Goal: Find specific page/section: Find specific page/section

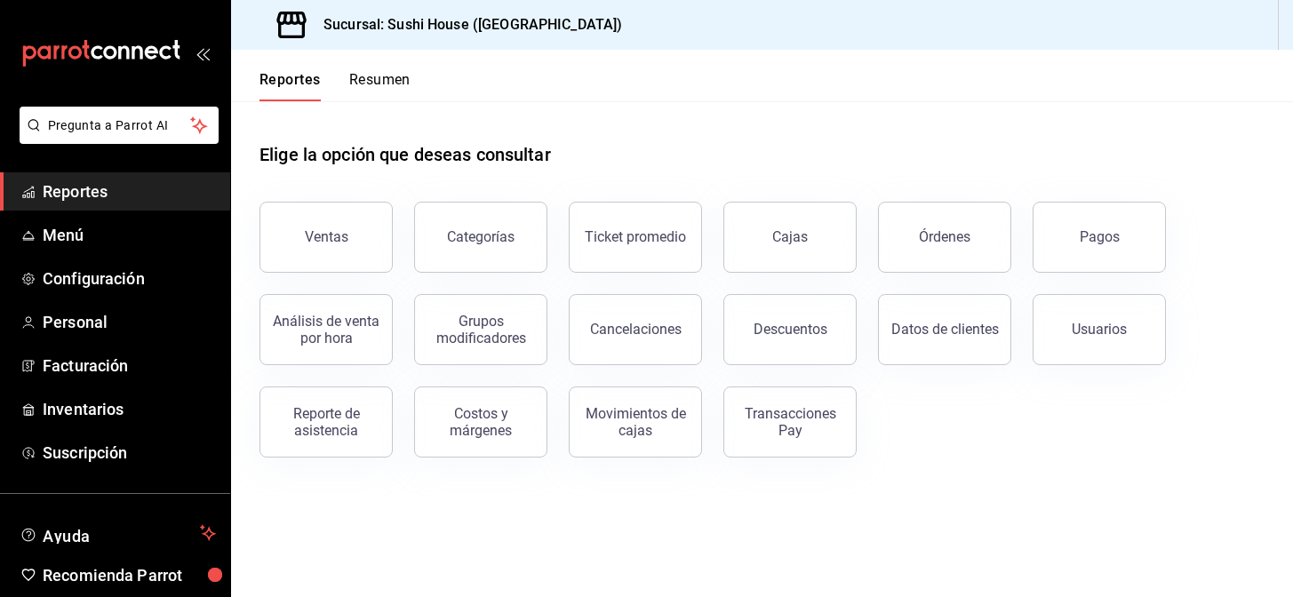
click at [374, 91] on button "Resumen" at bounding box center [379, 86] width 61 height 30
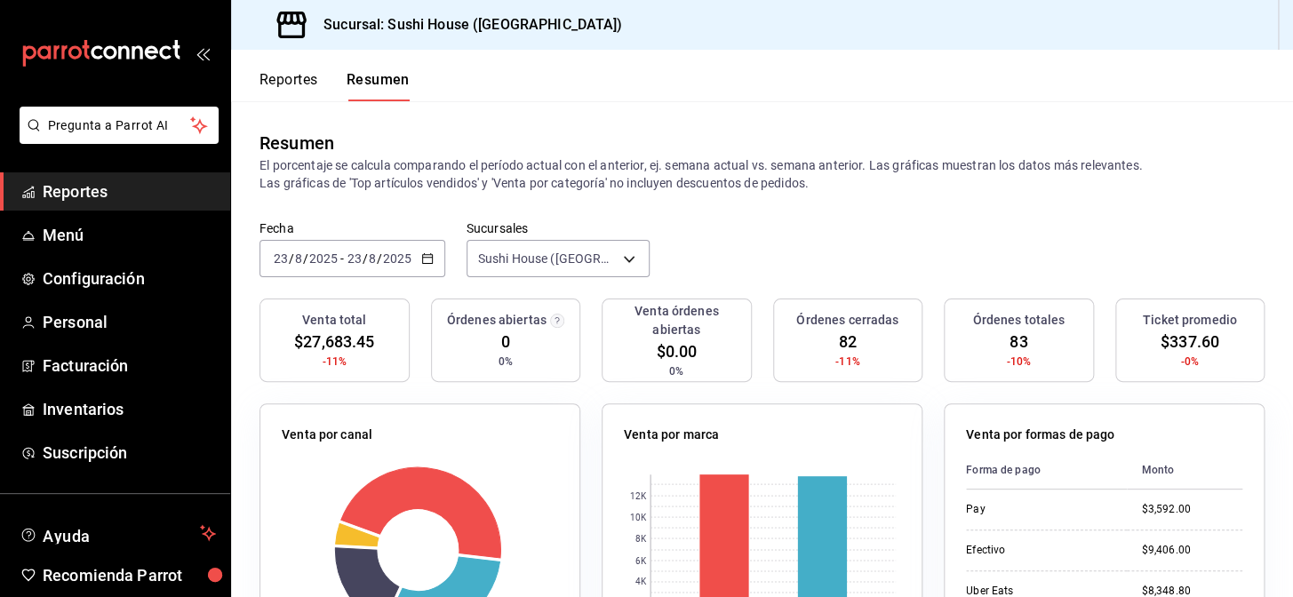
click at [107, 194] on span "Reportes" at bounding box center [129, 191] width 173 height 24
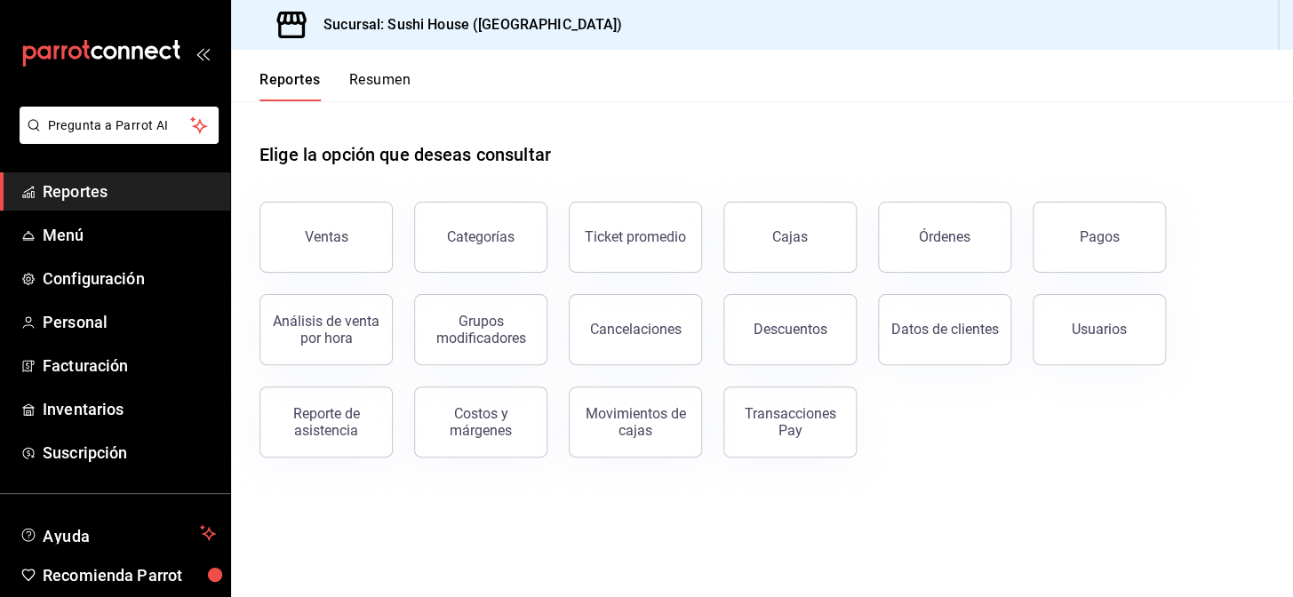
click at [396, 81] on button "Resumen" at bounding box center [379, 86] width 61 height 30
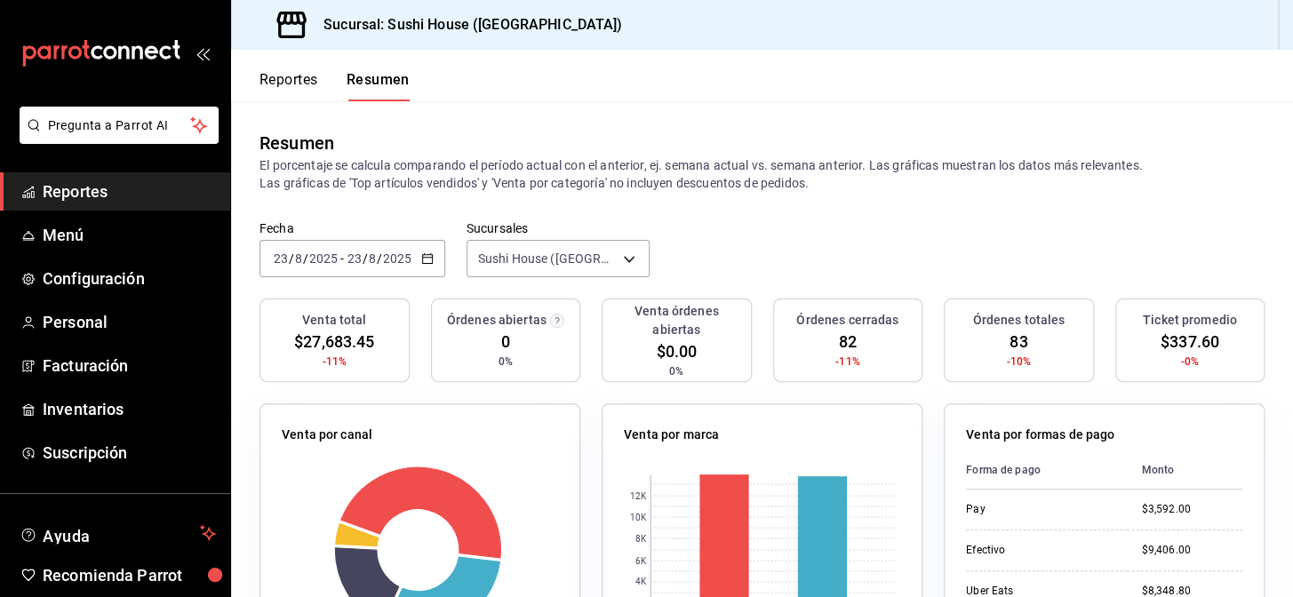
click at [75, 195] on span "Reportes" at bounding box center [129, 191] width 173 height 24
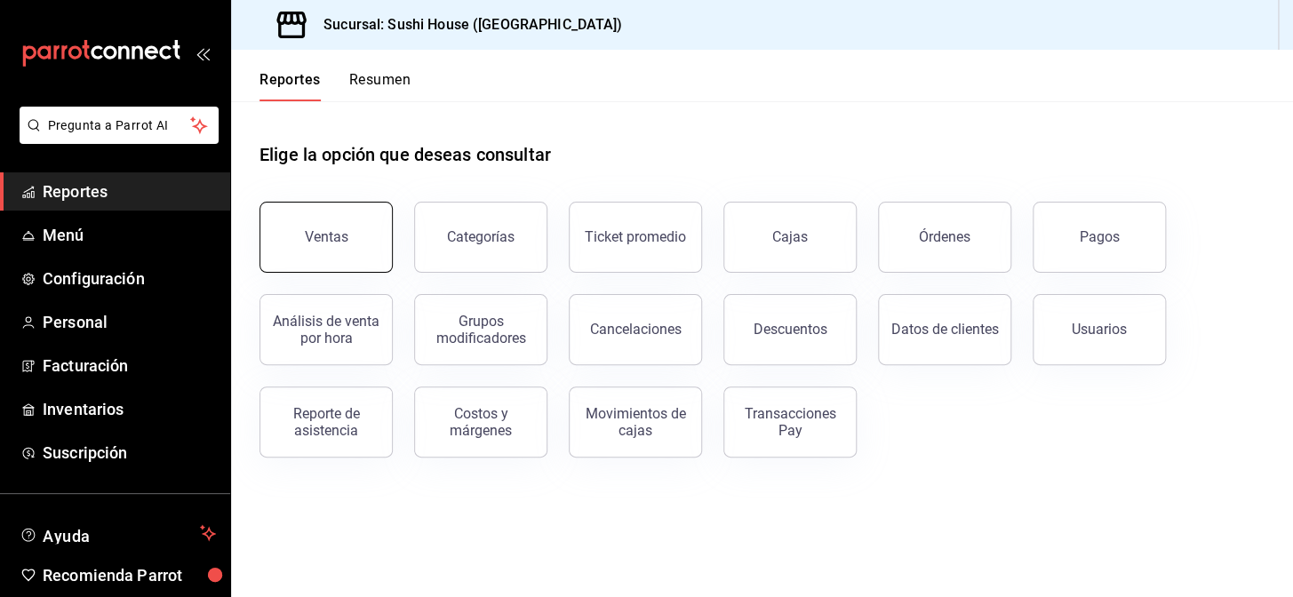
click at [292, 251] on button "Ventas" at bounding box center [325, 237] width 133 height 71
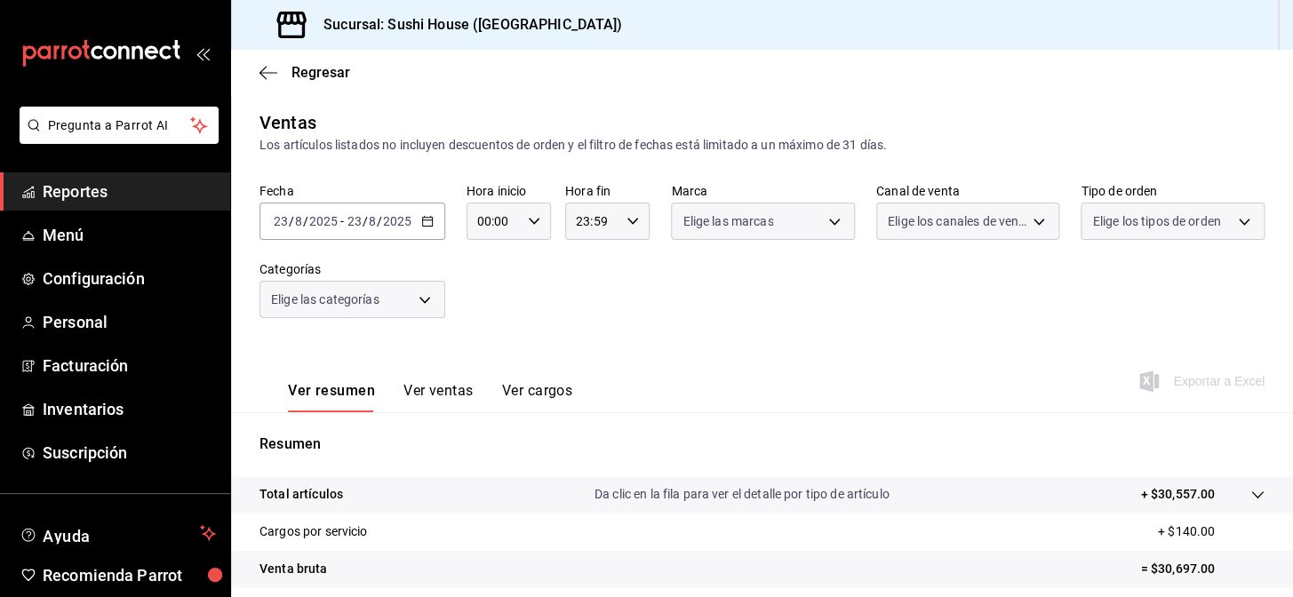
scroll to position [255, 0]
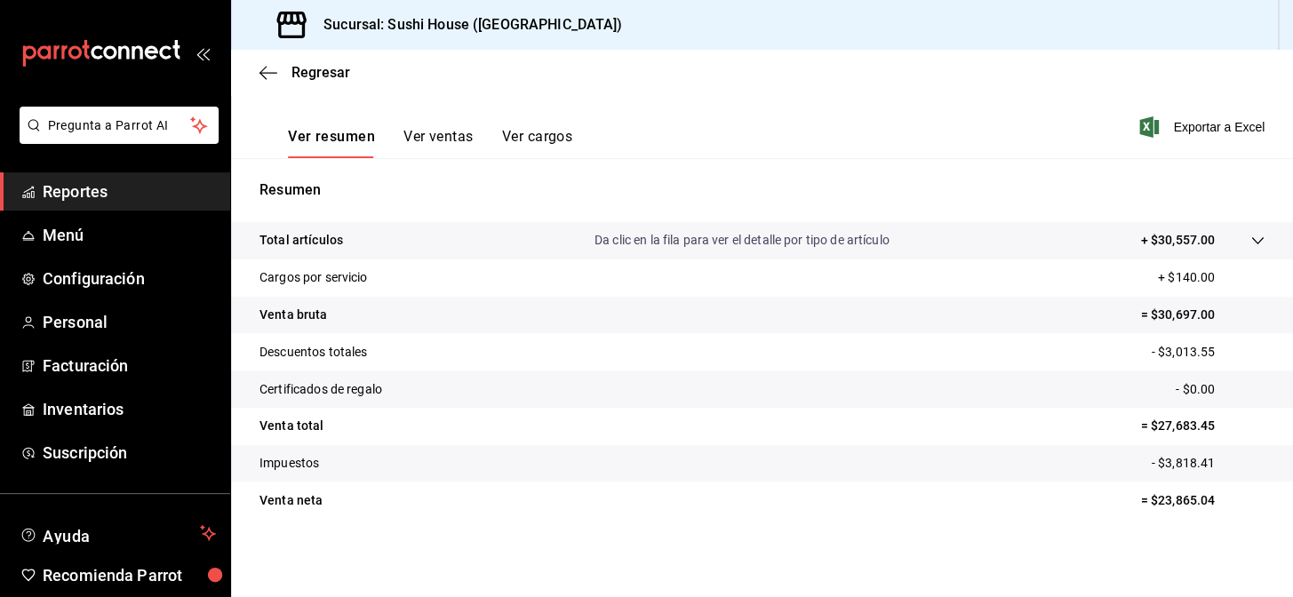
click at [110, 192] on span "Reportes" at bounding box center [129, 191] width 173 height 24
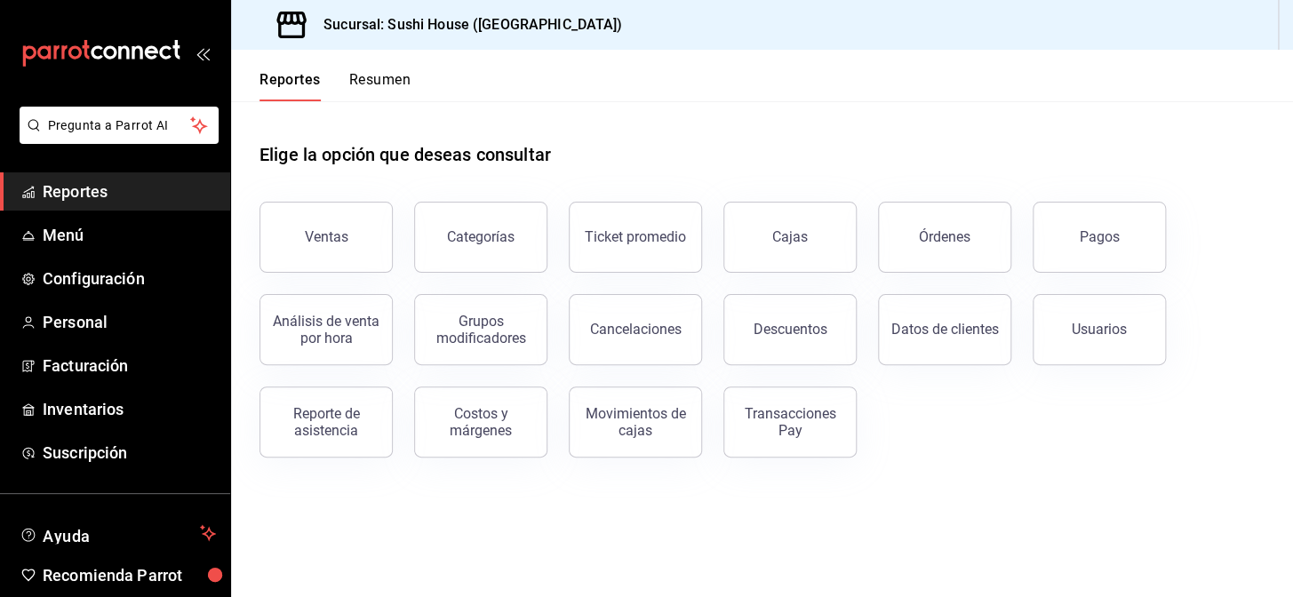
click at [376, 75] on button "Resumen" at bounding box center [379, 86] width 61 height 30
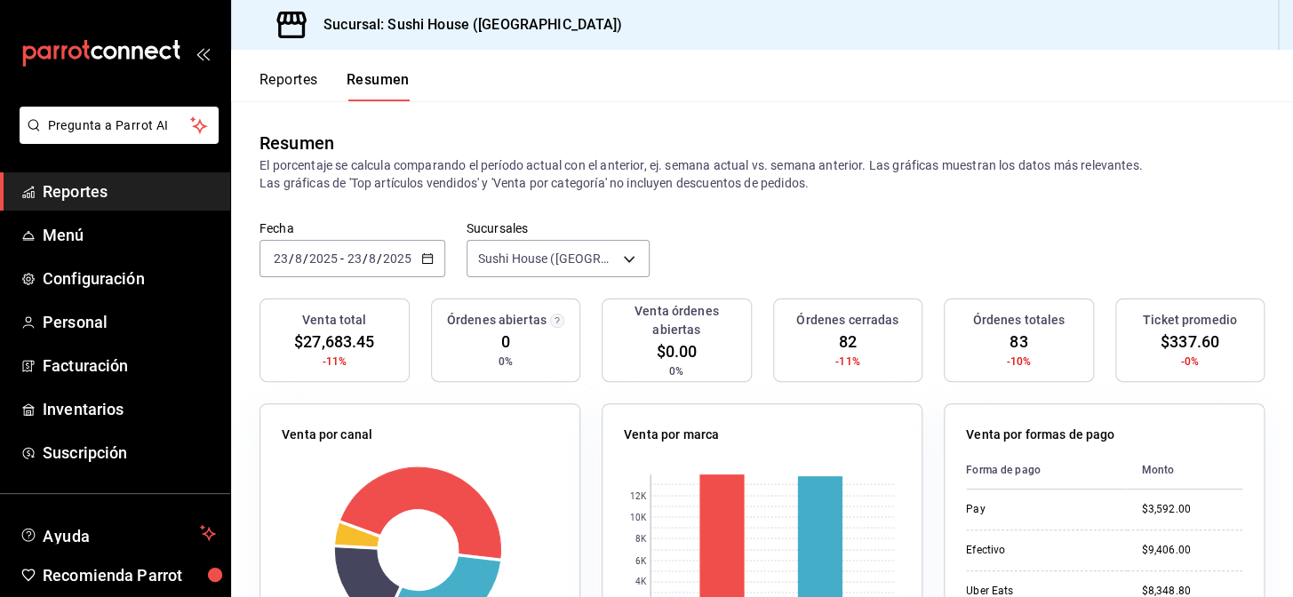
click at [141, 199] on span "Reportes" at bounding box center [129, 191] width 173 height 24
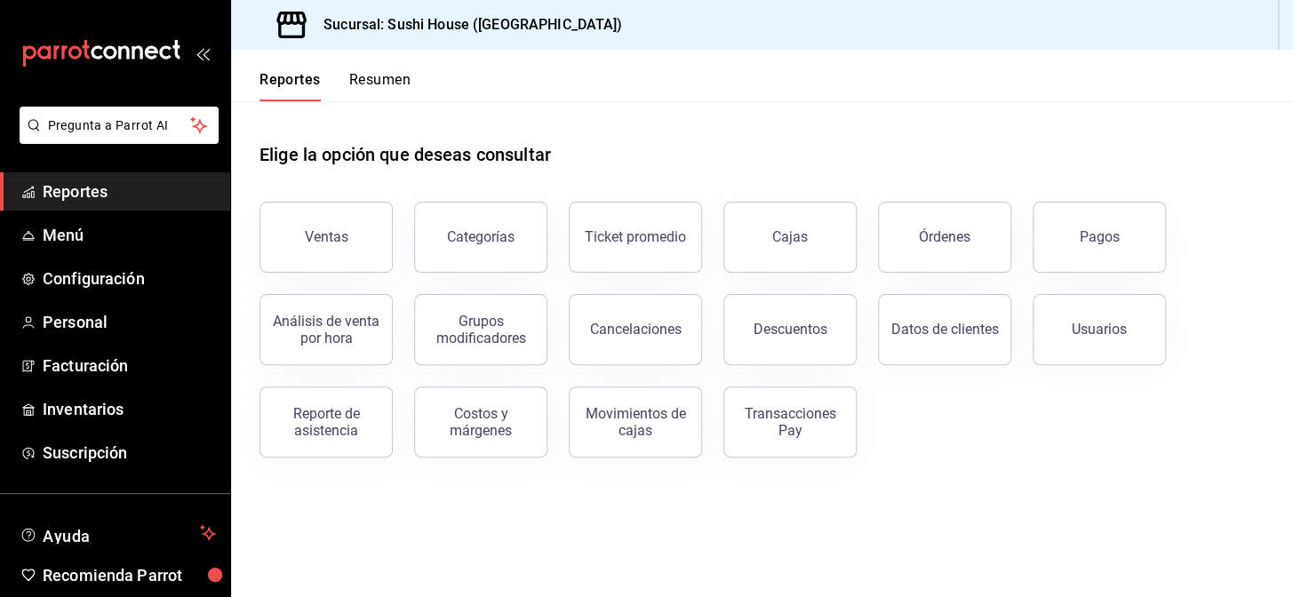
click at [393, 80] on button "Resumen" at bounding box center [379, 86] width 61 height 30
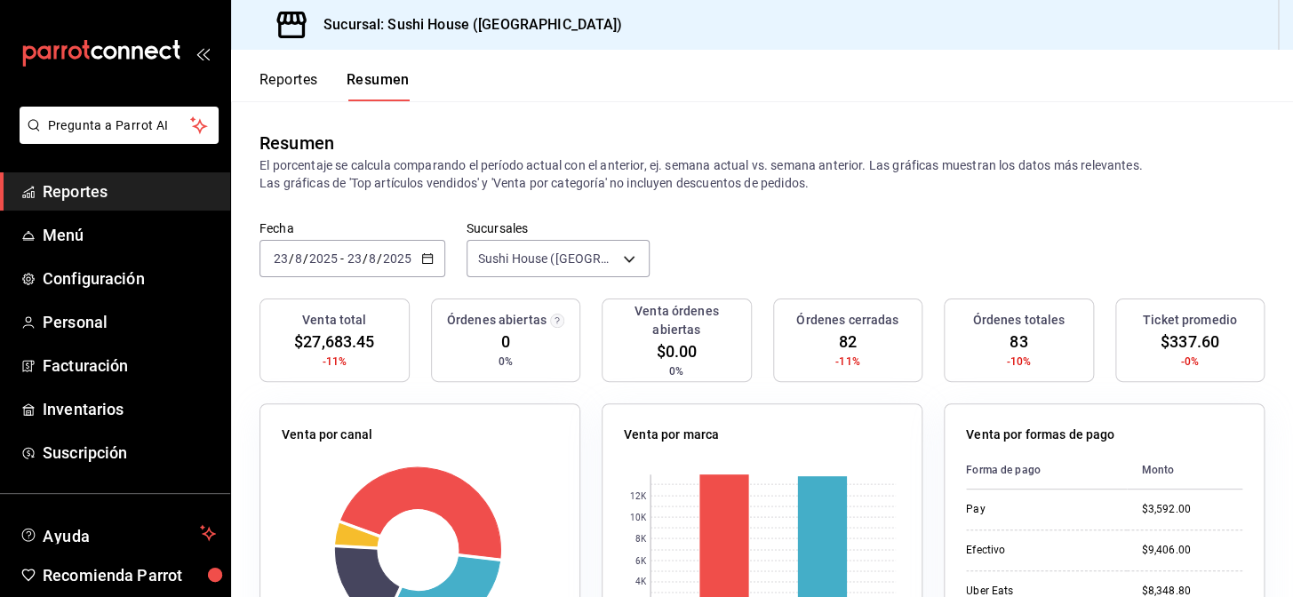
click at [105, 187] on span "Reportes" at bounding box center [129, 191] width 173 height 24
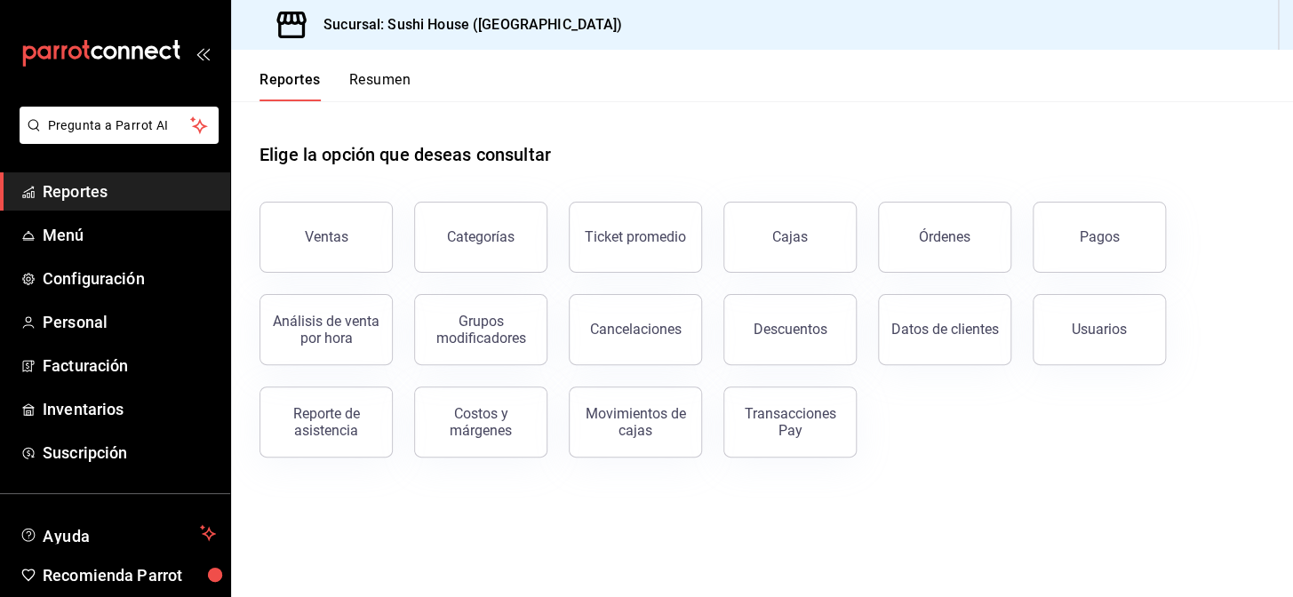
click at [378, 83] on button "Resumen" at bounding box center [379, 86] width 61 height 30
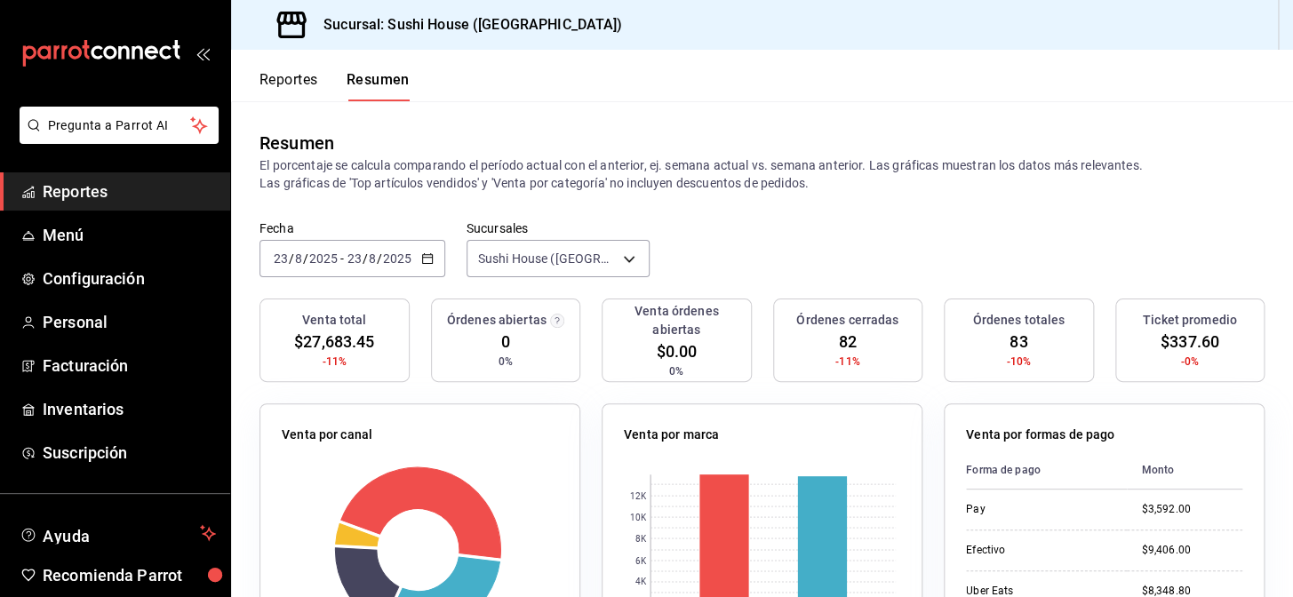
click at [128, 191] on span "Reportes" at bounding box center [129, 191] width 173 height 24
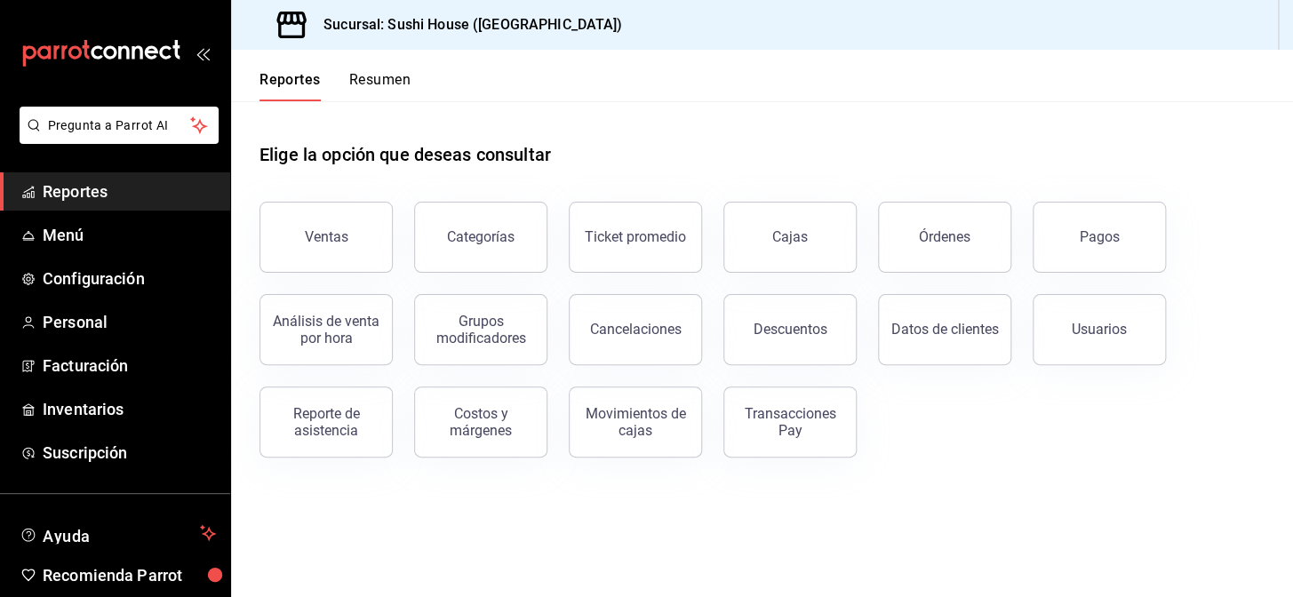
click at [378, 88] on button "Resumen" at bounding box center [379, 86] width 61 height 30
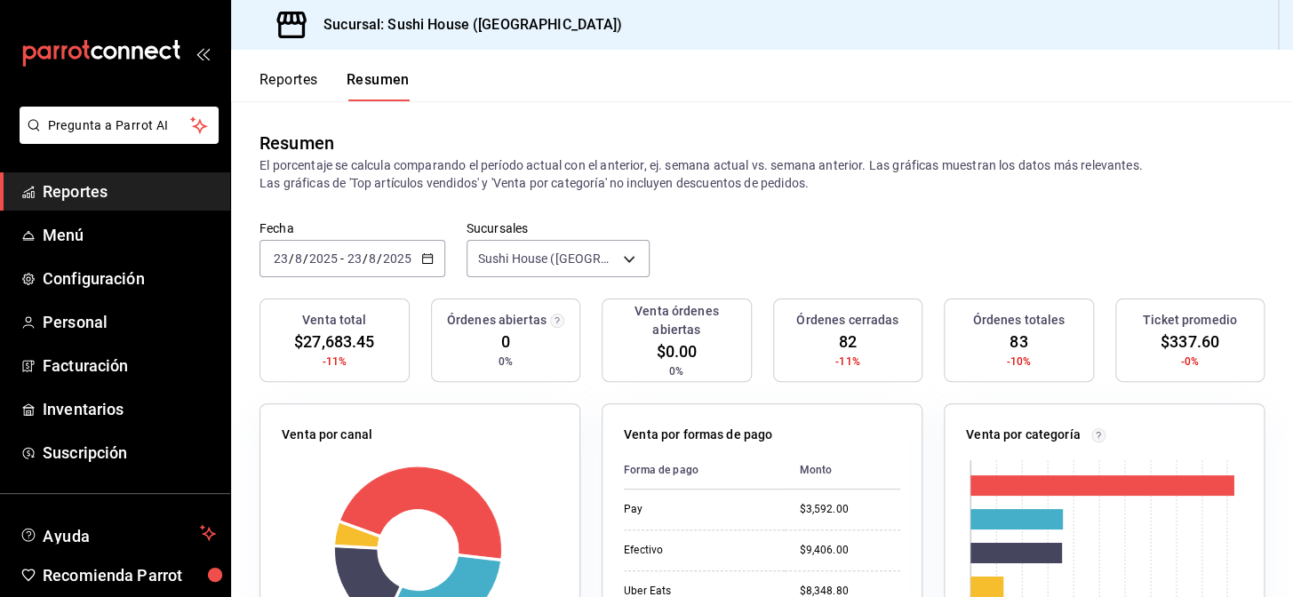
click at [137, 187] on span "Reportes" at bounding box center [129, 191] width 173 height 24
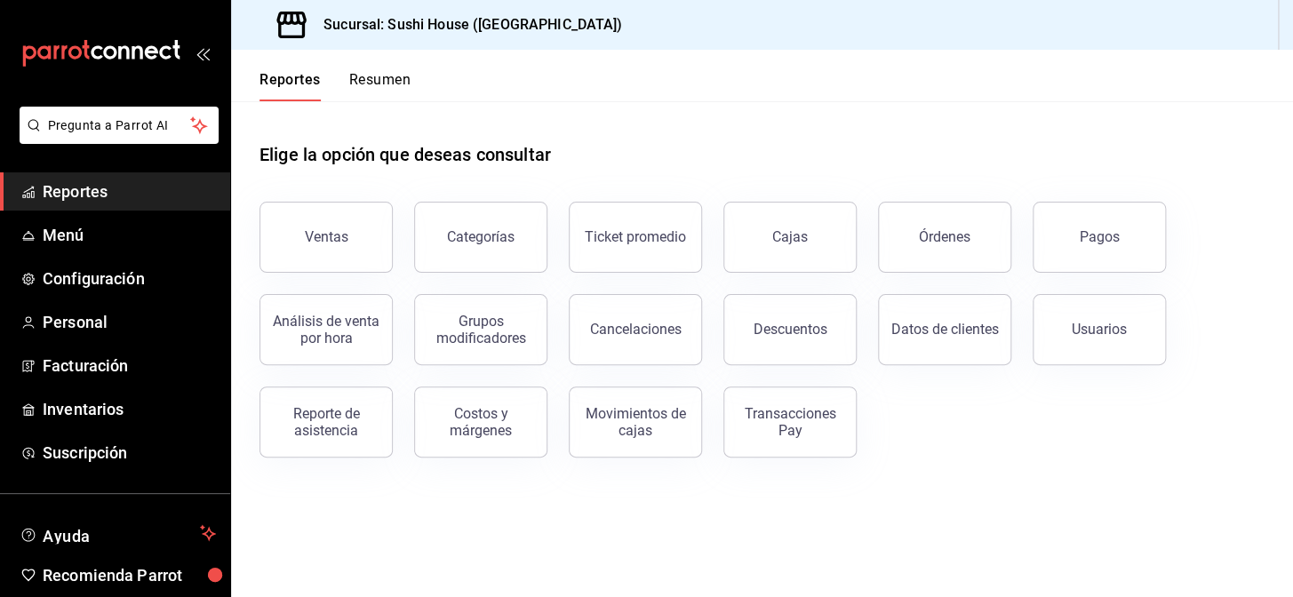
click at [375, 76] on button "Resumen" at bounding box center [379, 86] width 61 height 30
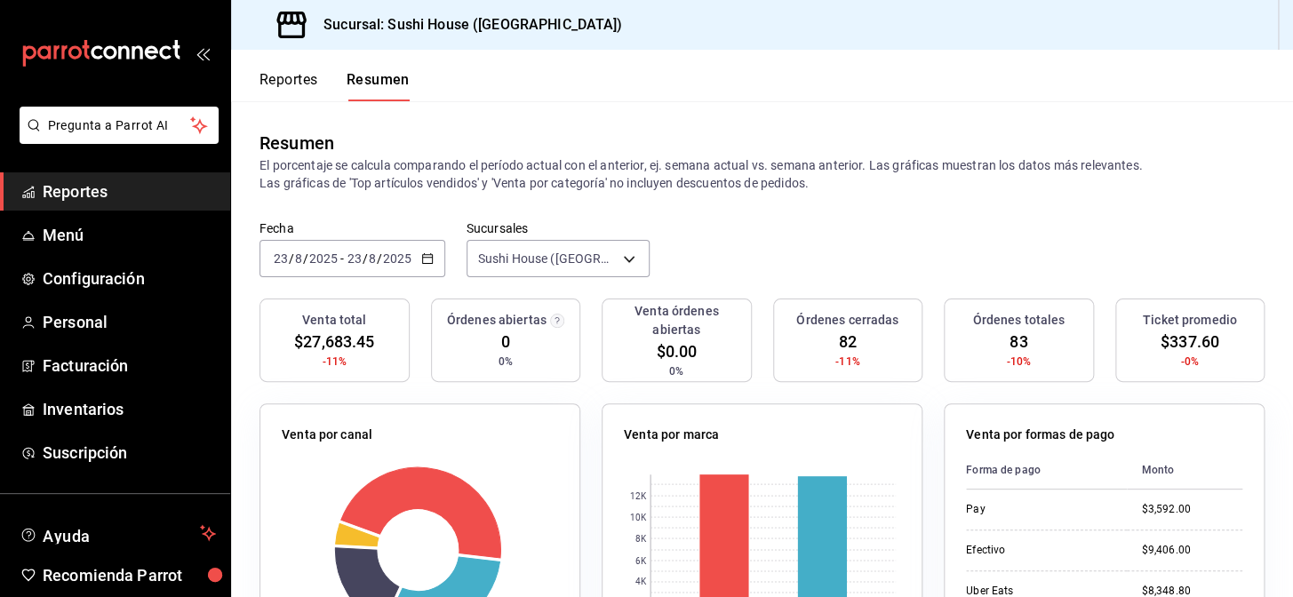
click at [110, 195] on span "Reportes" at bounding box center [129, 191] width 173 height 24
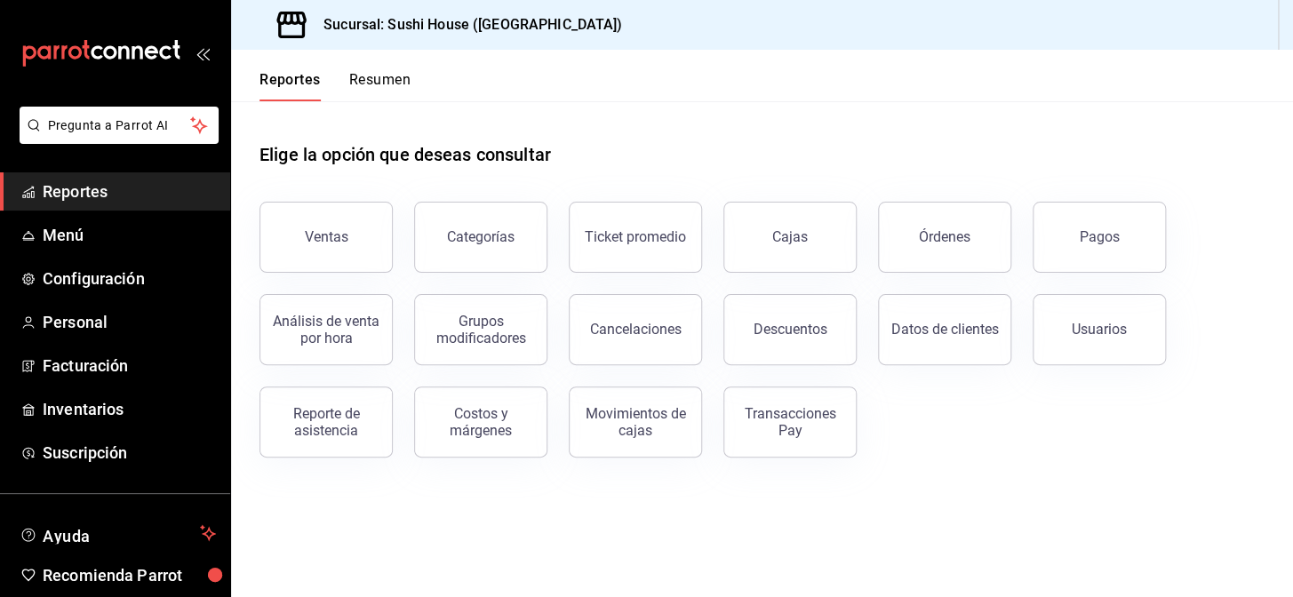
click at [92, 187] on span "Reportes" at bounding box center [129, 191] width 173 height 24
click at [292, 246] on button "Ventas" at bounding box center [325, 237] width 133 height 71
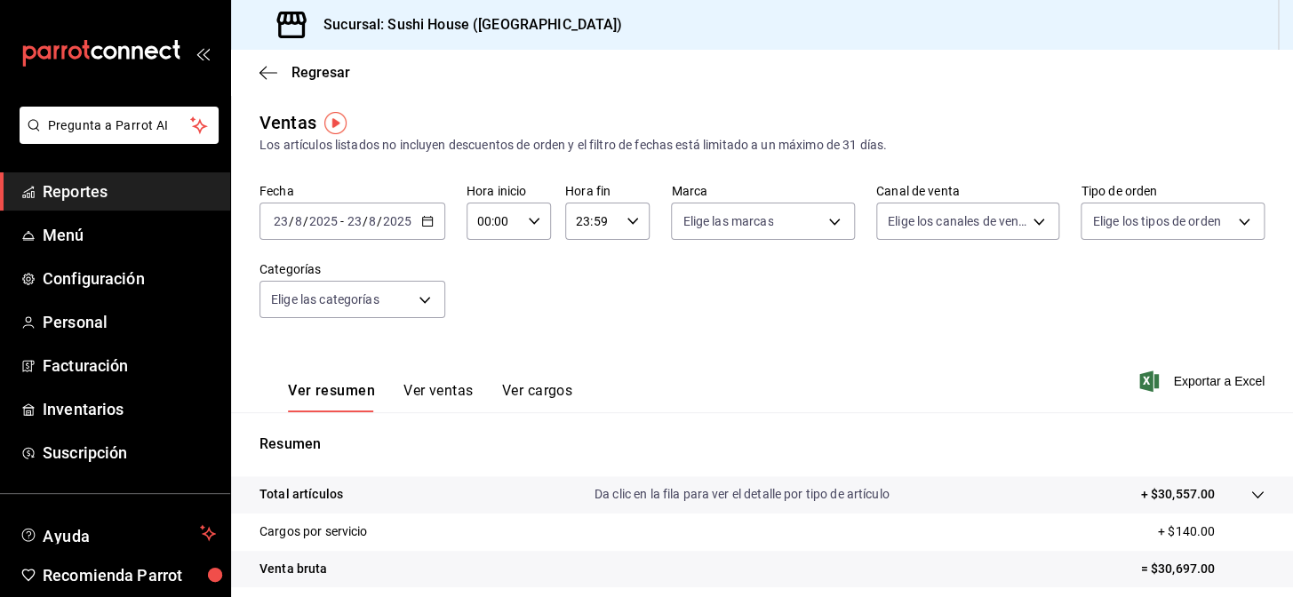
click at [101, 190] on span "Reportes" at bounding box center [129, 191] width 173 height 24
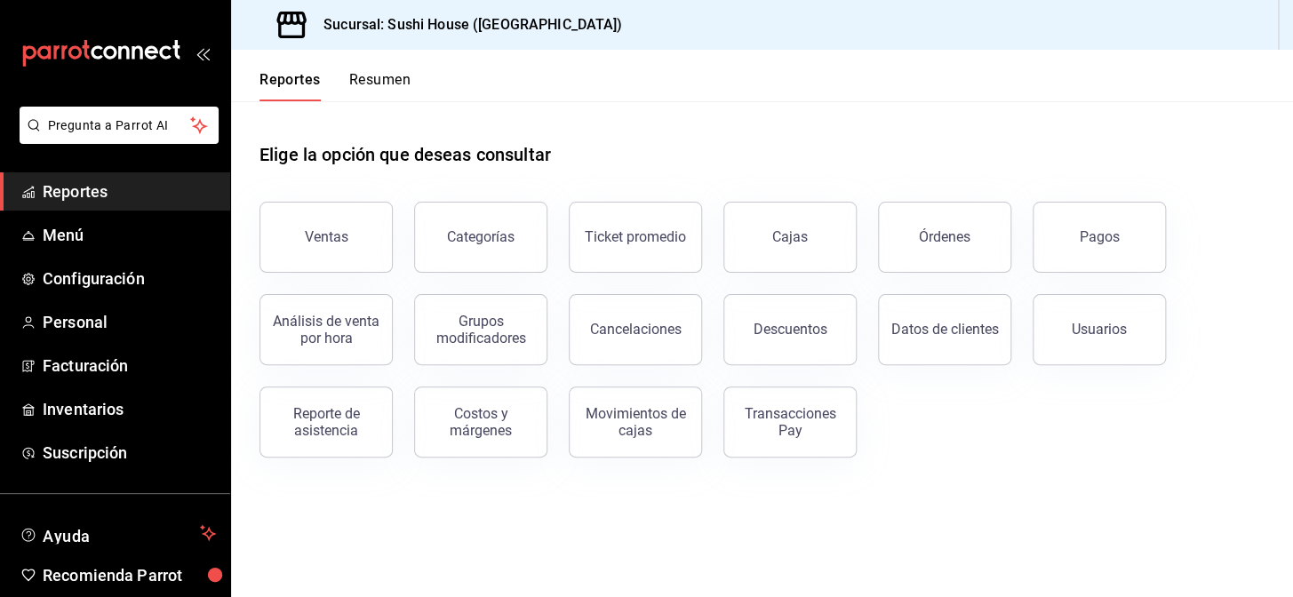
click at [383, 85] on button "Resumen" at bounding box center [379, 86] width 61 height 30
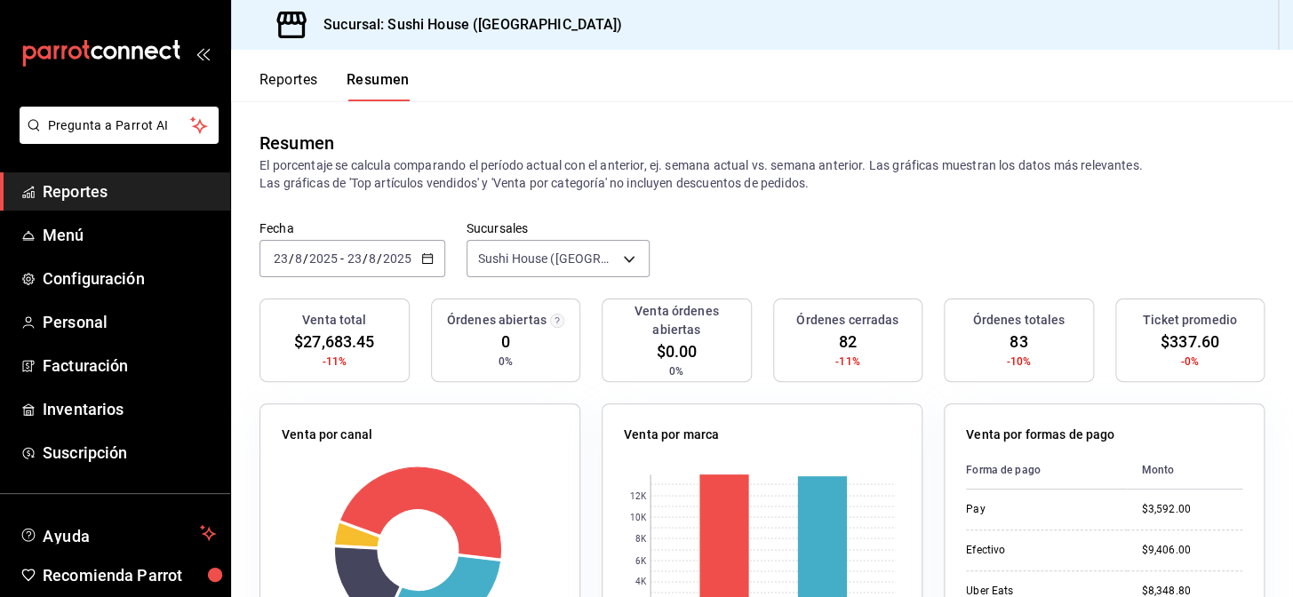
click at [152, 183] on span "Reportes" at bounding box center [129, 191] width 173 height 24
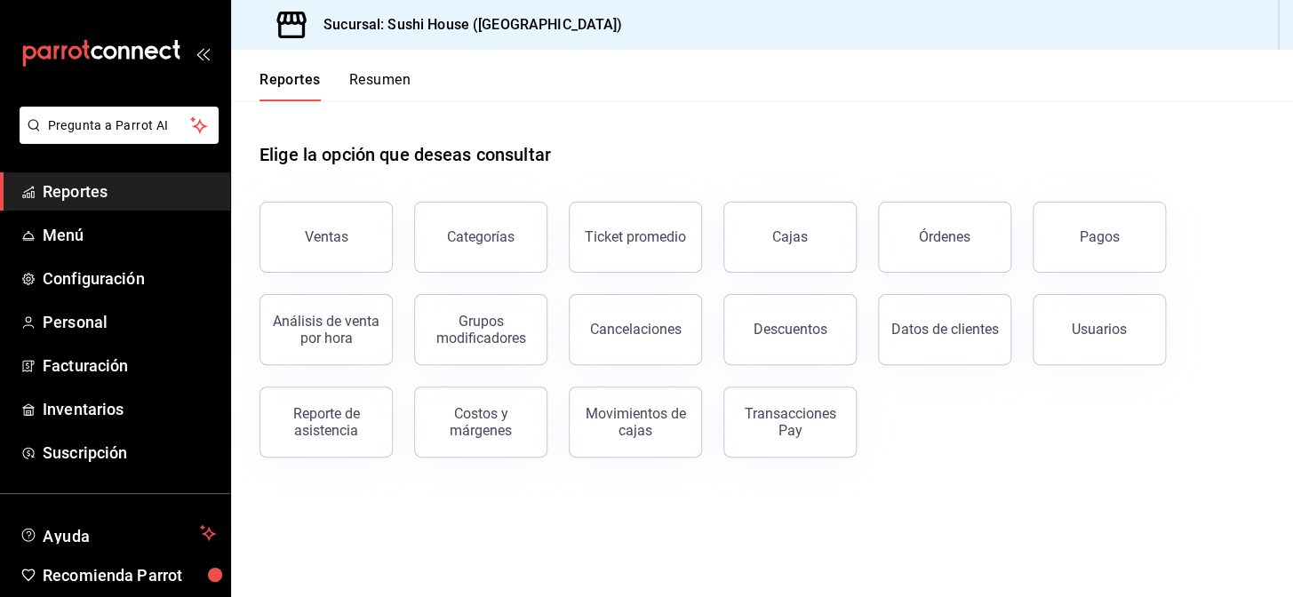
click at [393, 80] on button "Resumen" at bounding box center [379, 86] width 61 height 30
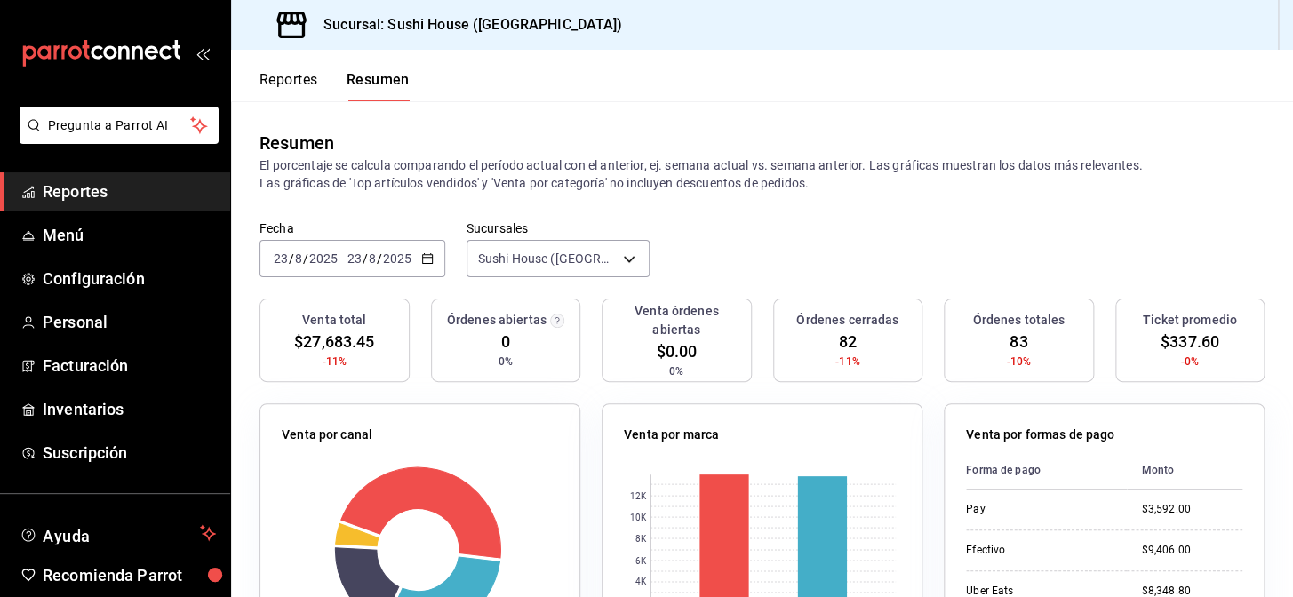
click at [115, 184] on span "Reportes" at bounding box center [129, 191] width 173 height 24
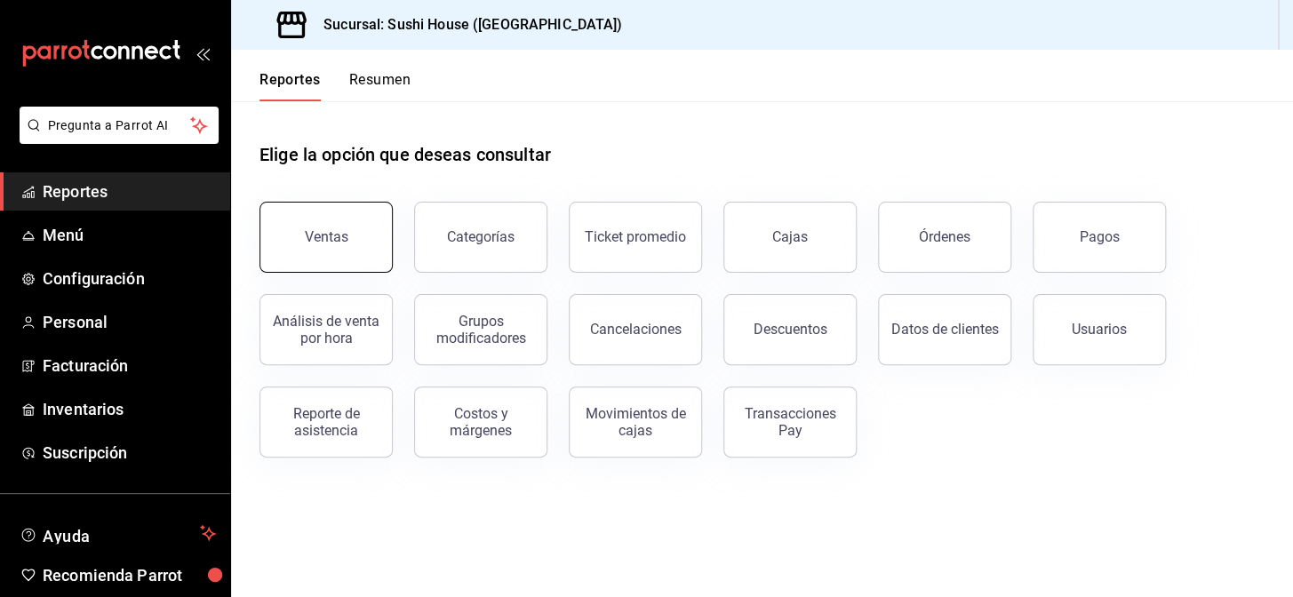
click at [340, 234] on div "Ventas" at bounding box center [327, 236] width 44 height 17
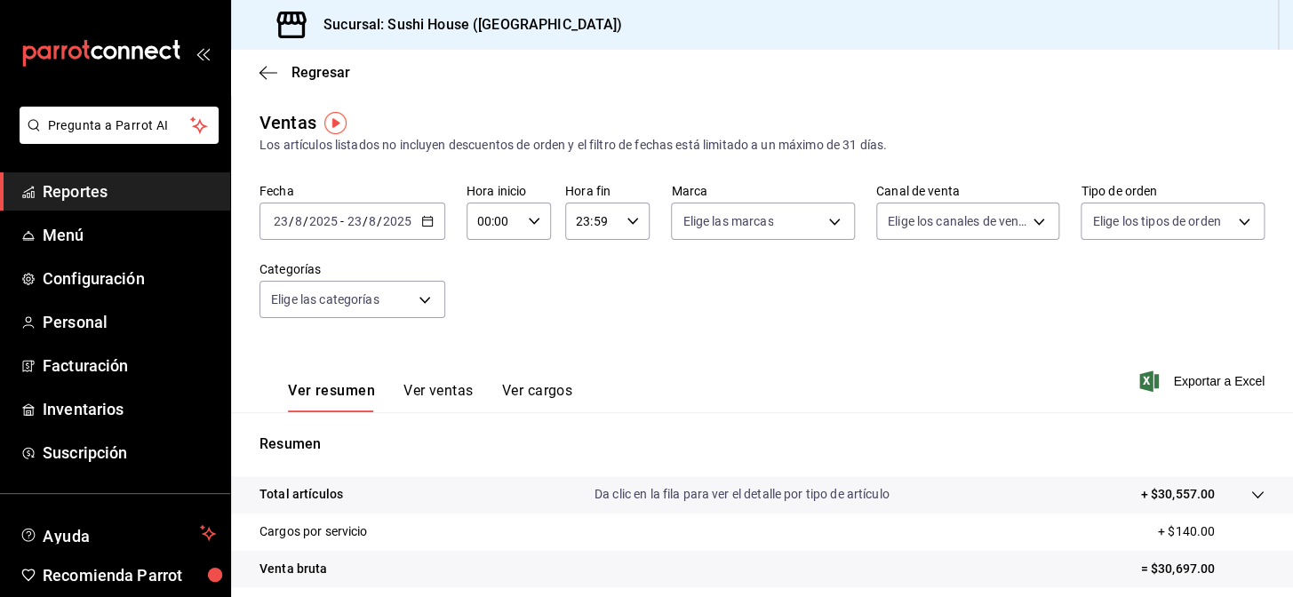
click at [107, 178] on link "Reportes" at bounding box center [115, 191] width 230 height 38
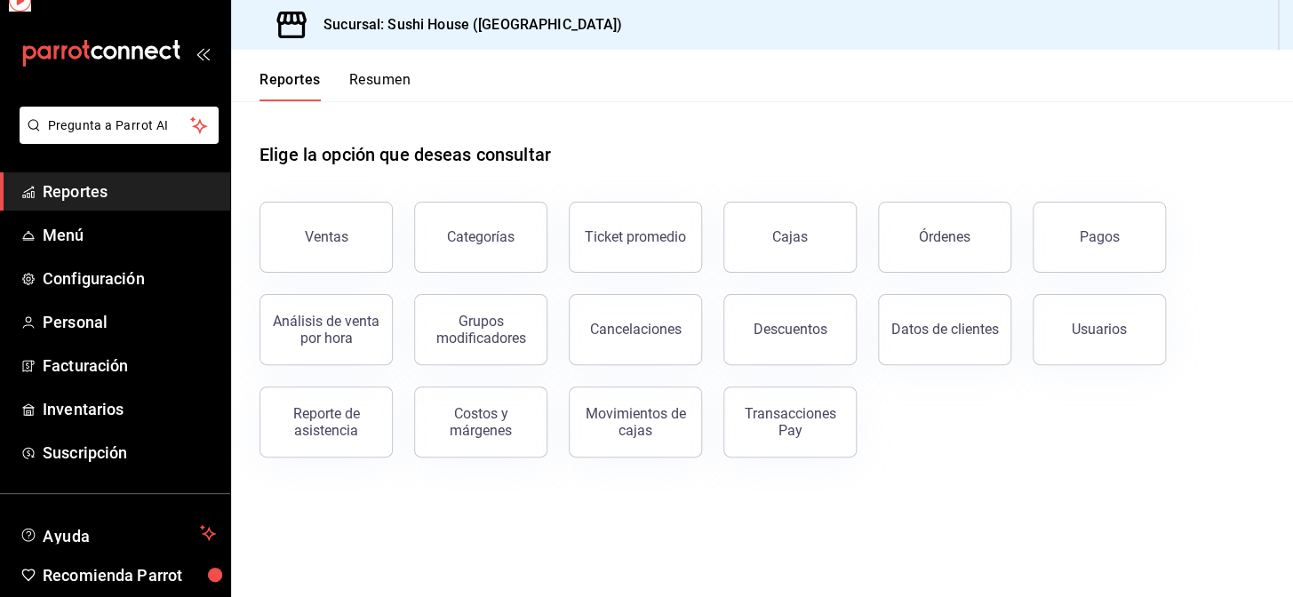
click at [113, 196] on span "Reportes" at bounding box center [129, 191] width 173 height 24
click at [381, 216] on button "Ventas" at bounding box center [325, 237] width 133 height 71
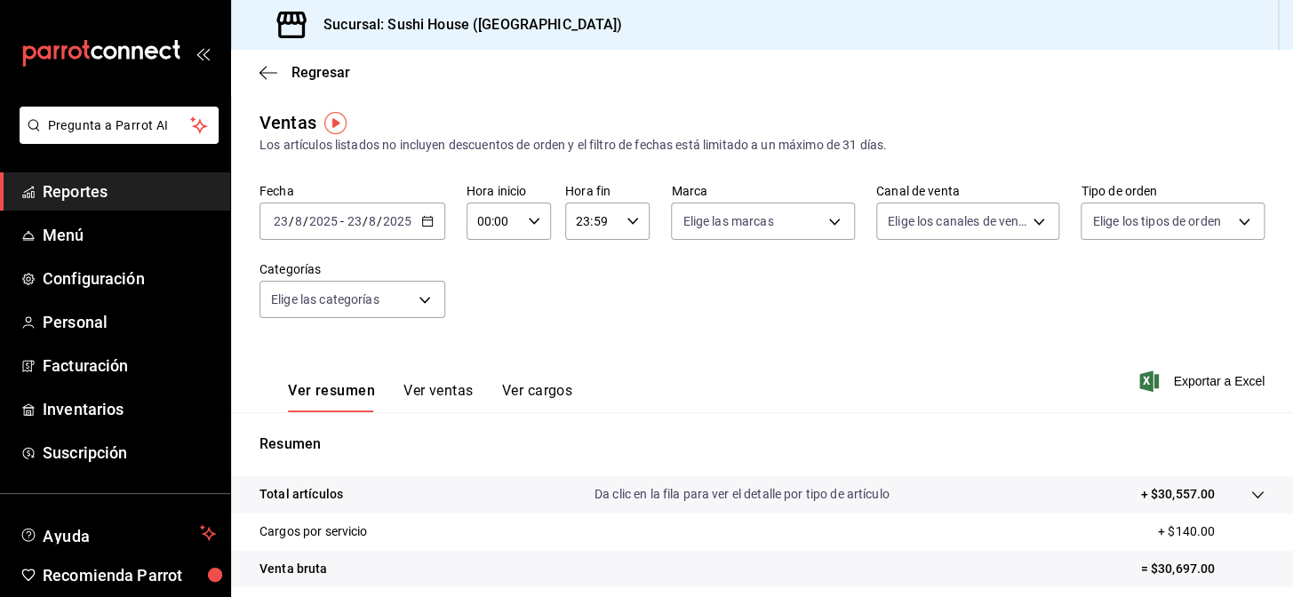
click at [85, 205] on link "Reportes" at bounding box center [115, 191] width 230 height 38
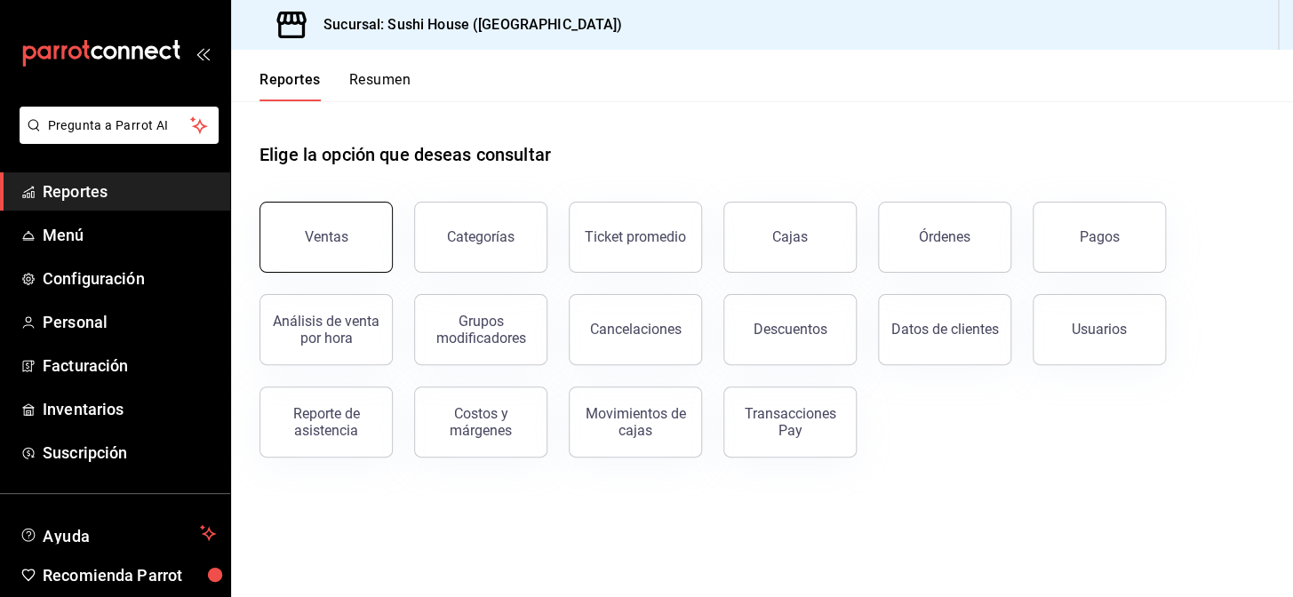
click at [300, 229] on button "Ventas" at bounding box center [325, 237] width 133 height 71
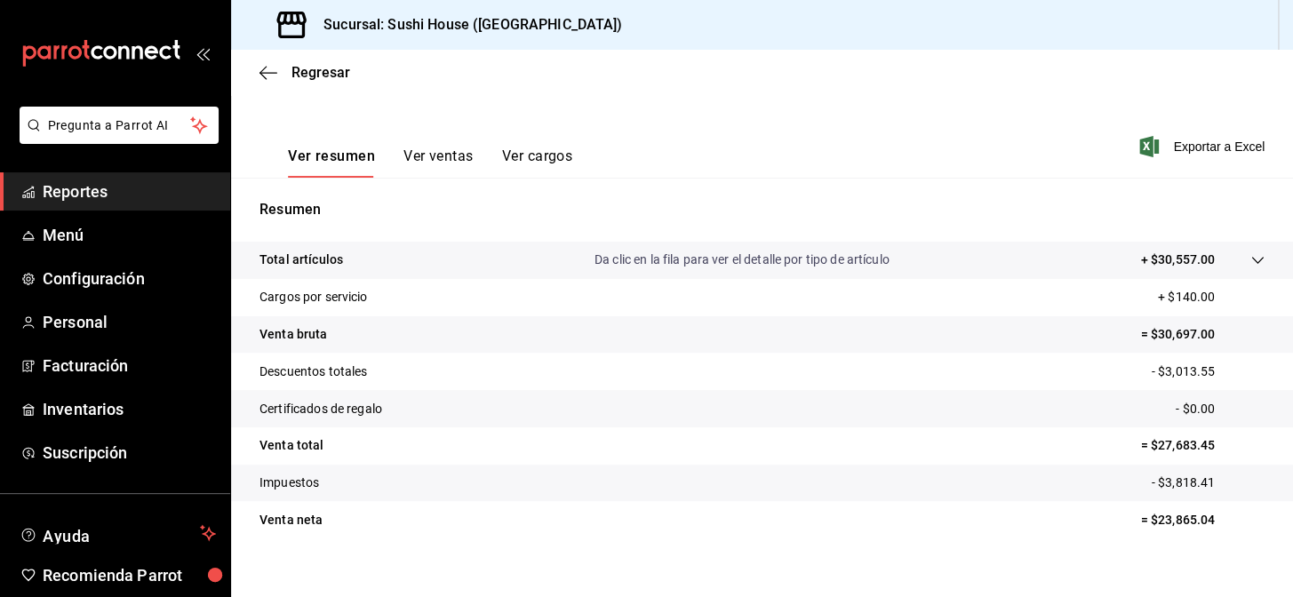
scroll to position [254, 0]
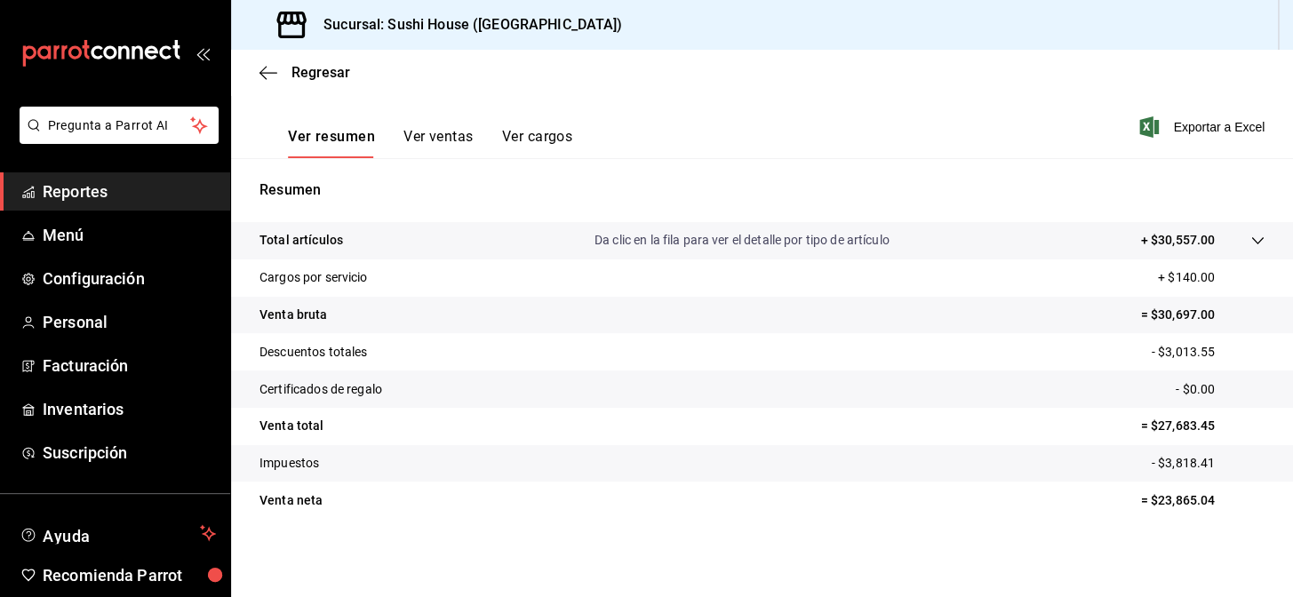
click at [135, 185] on span "Reportes" at bounding box center [129, 191] width 173 height 24
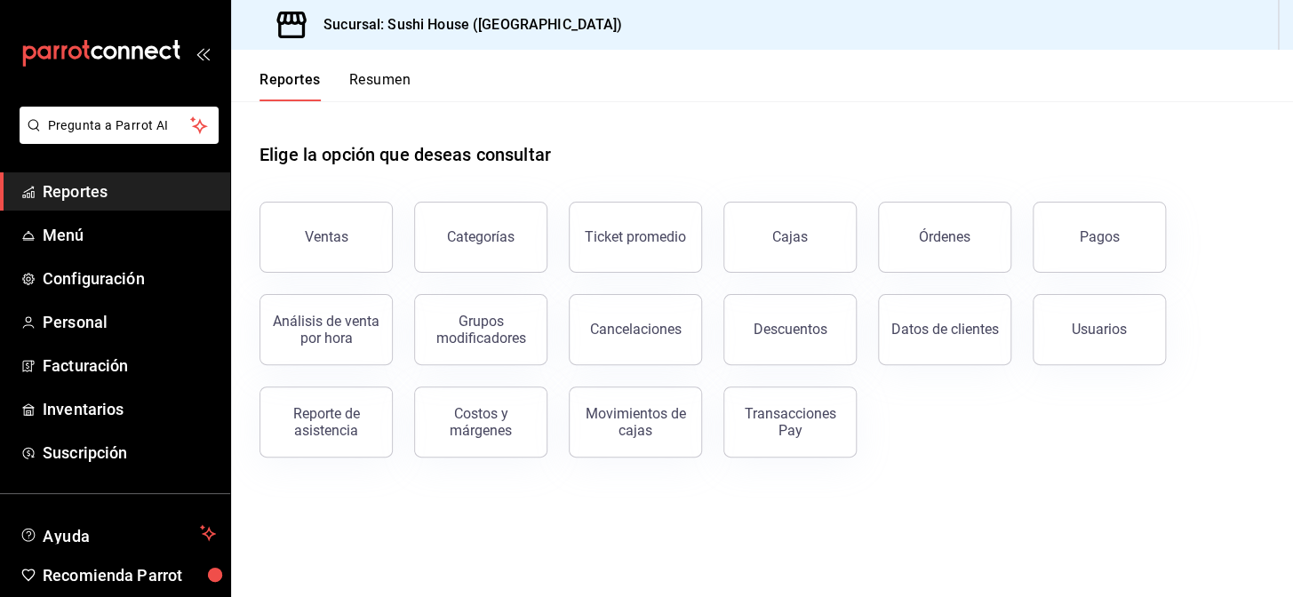
click at [394, 66] on div "Reportes Resumen" at bounding box center [320, 76] width 179 height 52
click at [387, 80] on button "Resumen" at bounding box center [379, 86] width 61 height 30
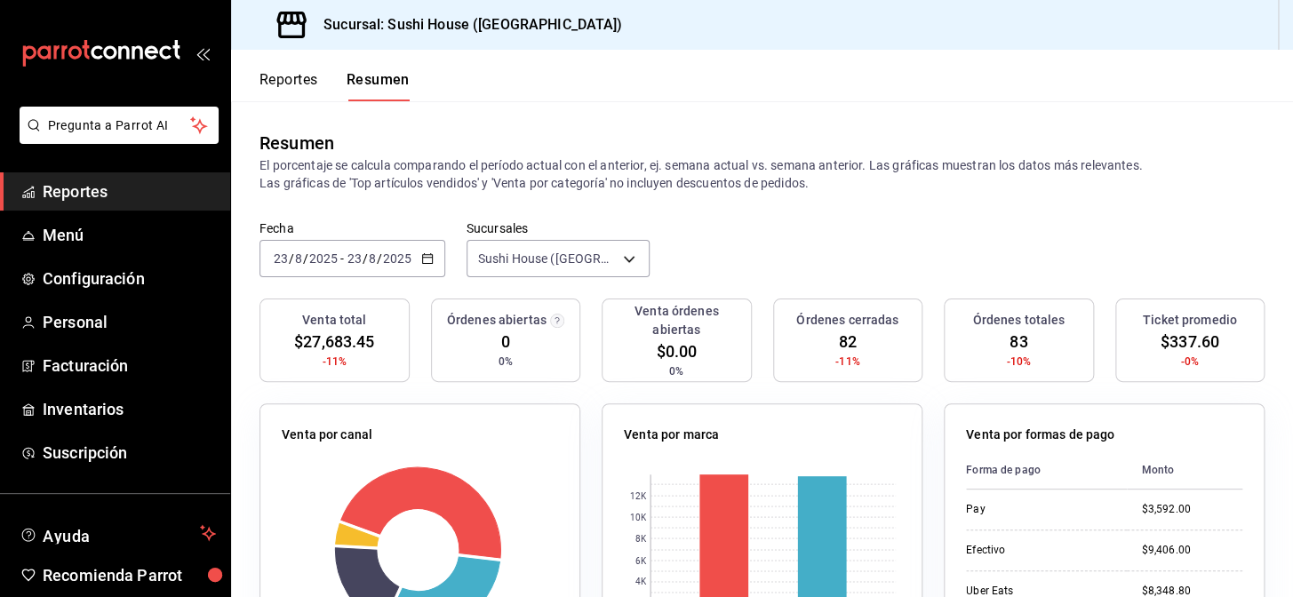
click at [121, 184] on span "Reportes" at bounding box center [129, 191] width 173 height 24
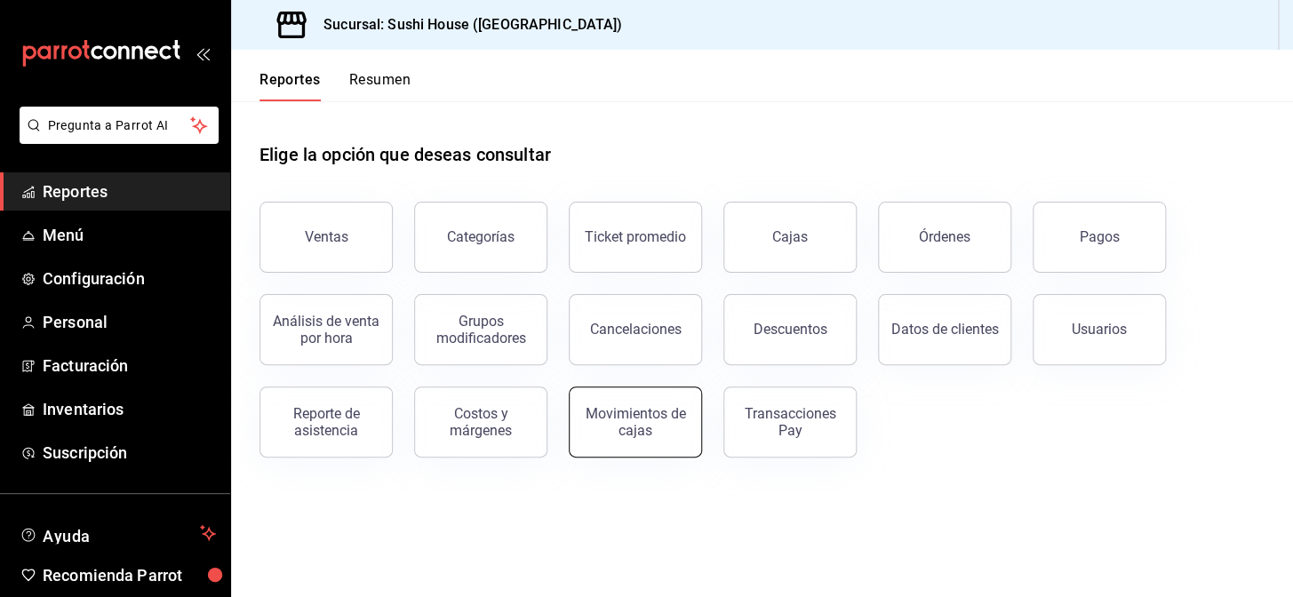
click at [652, 426] on div "Movimientos de cajas" at bounding box center [635, 422] width 110 height 34
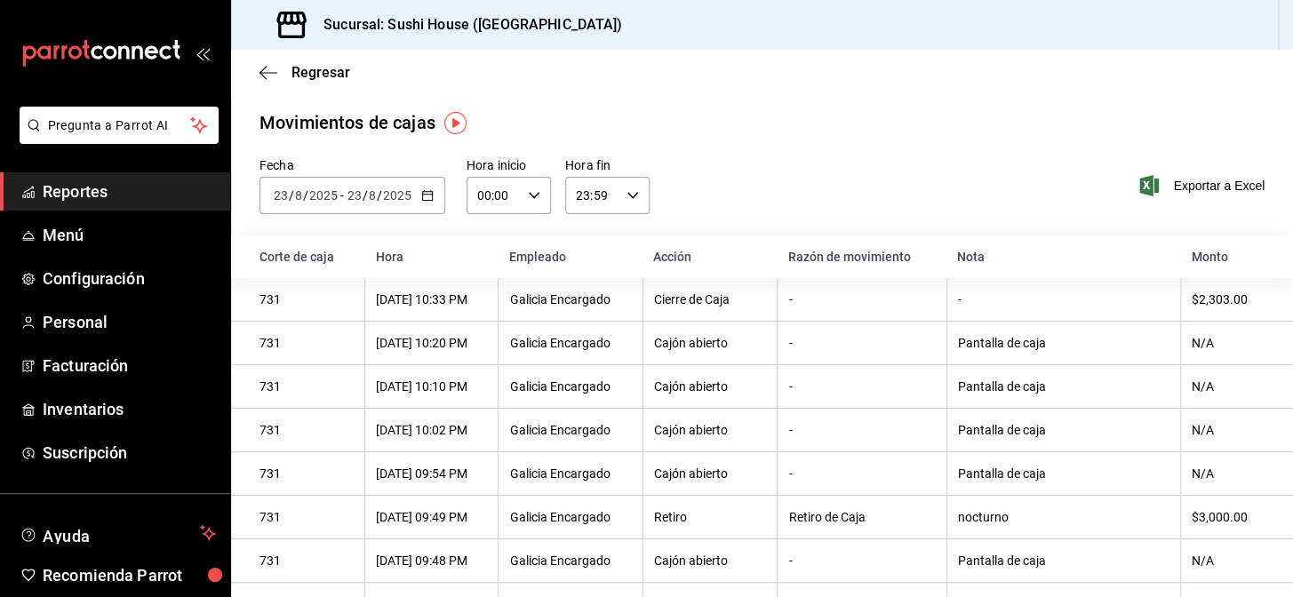
click at [123, 194] on span "Reportes" at bounding box center [129, 191] width 173 height 24
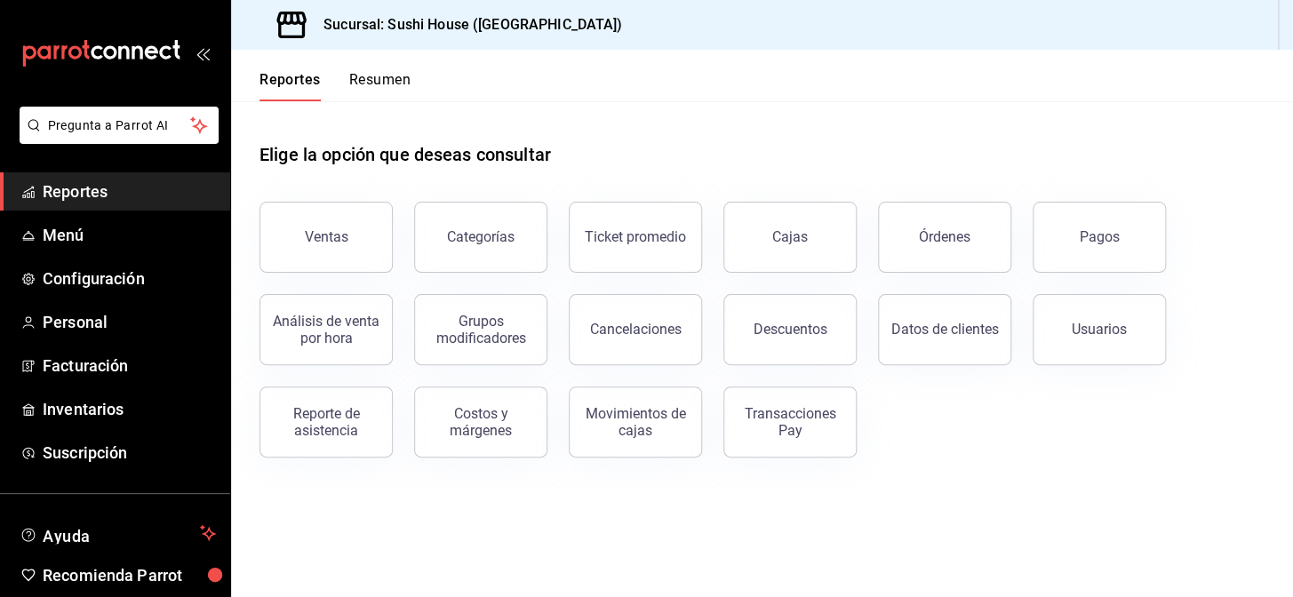
click at [379, 91] on button "Resumen" at bounding box center [379, 86] width 61 height 30
